Goal: Transaction & Acquisition: Purchase product/service

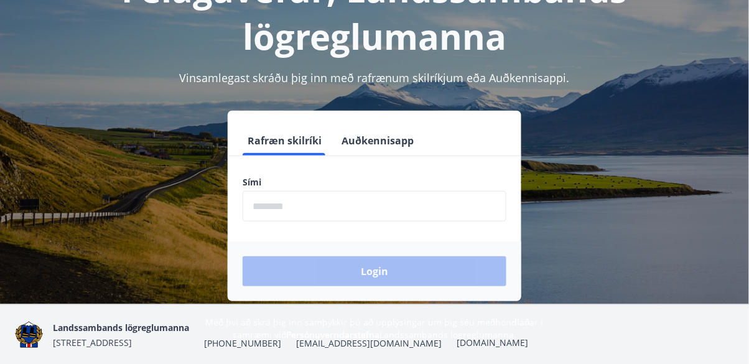
click at [363, 200] on input "phone" at bounding box center [375, 206] width 264 height 30
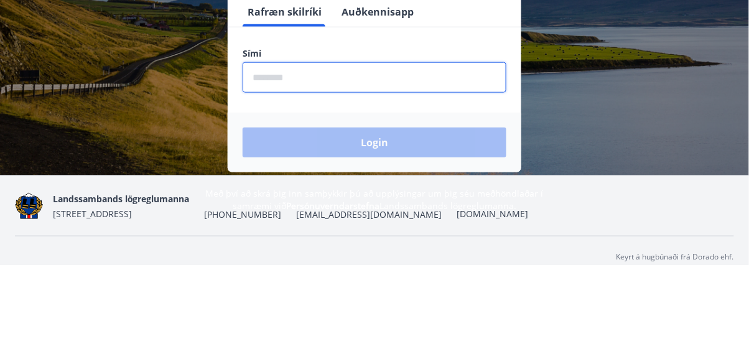
scroll to position [139, 0]
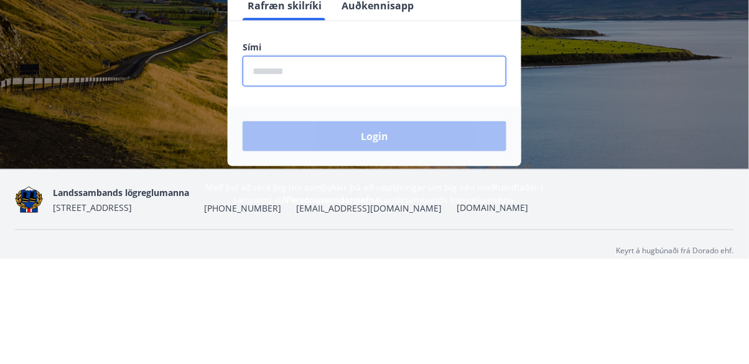
type input "********"
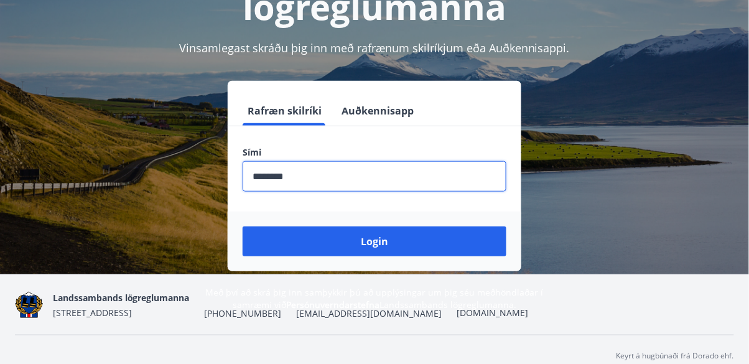
click at [368, 237] on button "Login" at bounding box center [375, 241] width 264 height 30
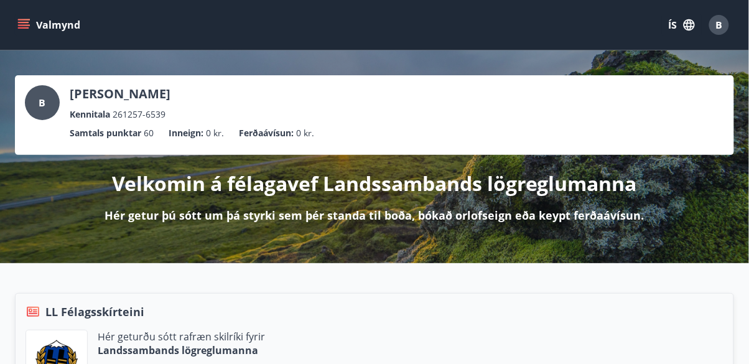
click at [21, 25] on icon "menu" at bounding box center [25, 24] width 14 height 1
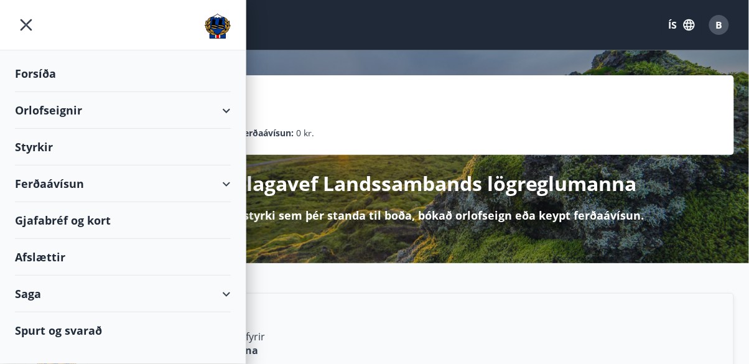
click at [236, 187] on div "Ferðaávísun" at bounding box center [123, 183] width 246 height 37
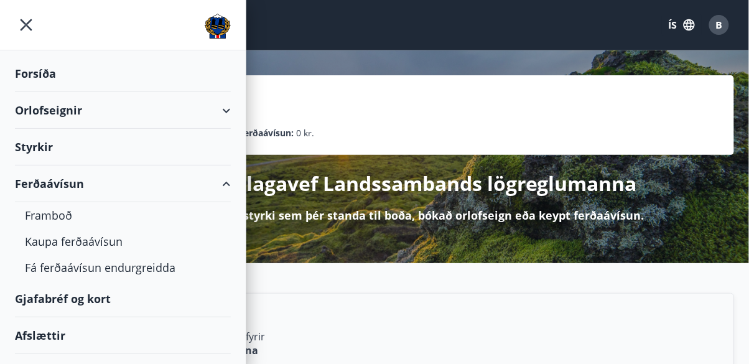
click at [73, 247] on div "Kaupa ferðaávísun" at bounding box center [123, 241] width 196 height 26
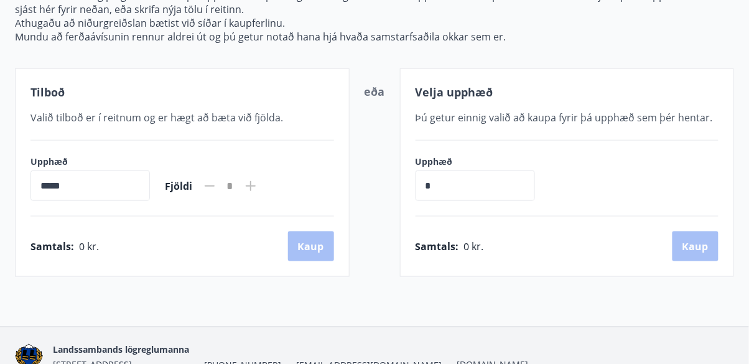
scroll to position [188, 0]
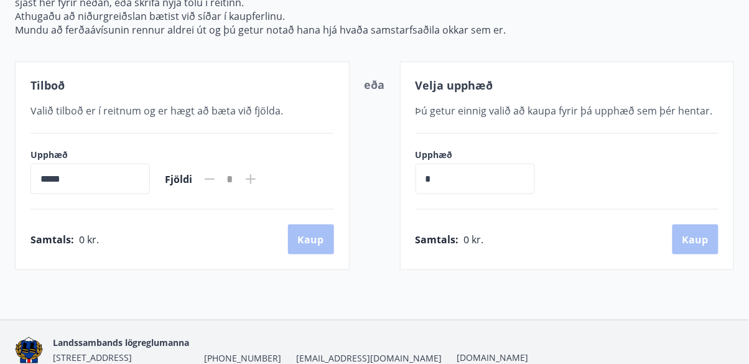
click at [251, 179] on icon at bounding box center [250, 179] width 1 height 1
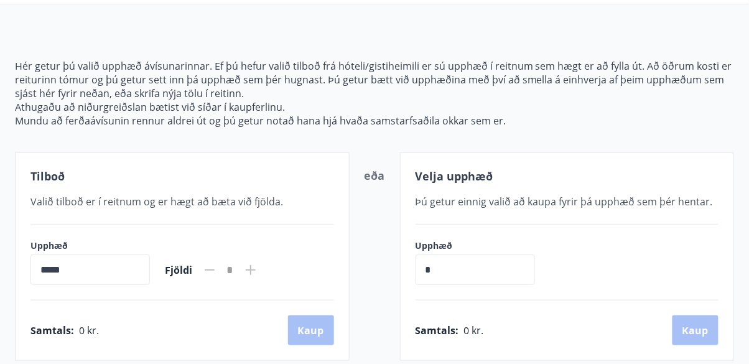
scroll to position [99, 0]
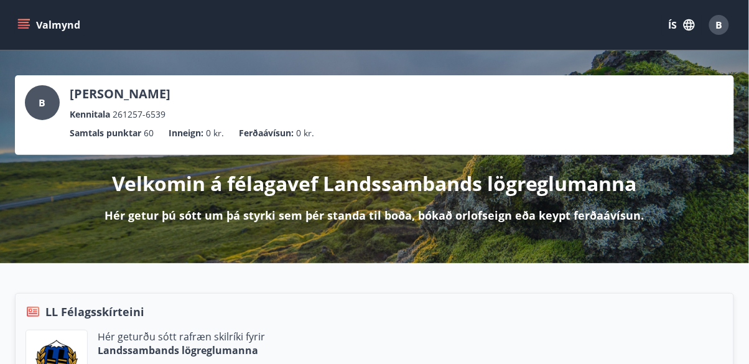
click at [29, 21] on icon "menu" at bounding box center [23, 25] width 12 height 12
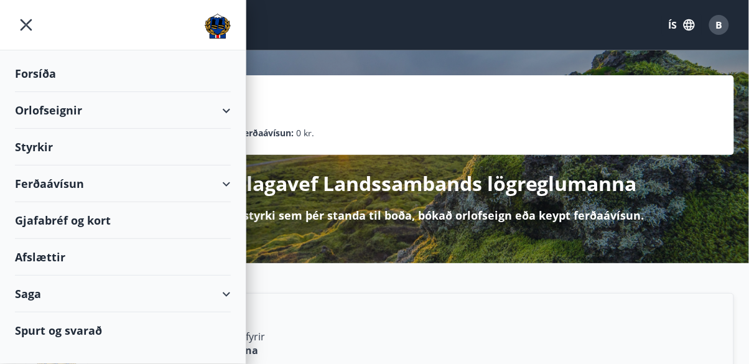
click at [40, 228] on div "Gjafabréf og kort" at bounding box center [123, 220] width 216 height 37
